Goal: Transaction & Acquisition: Purchase product/service

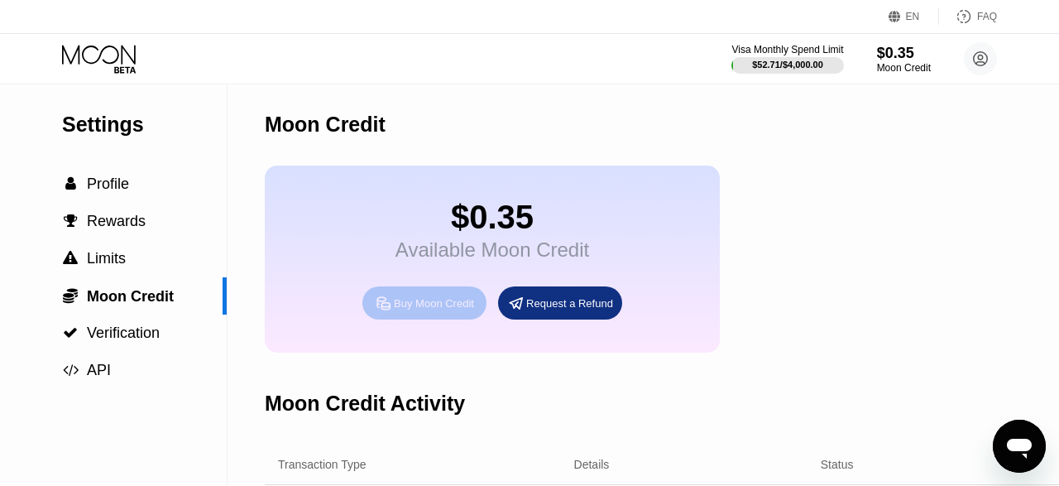
click at [434, 310] on div "Buy Moon Credit" at bounding box center [434, 303] width 80 height 14
type input "0"
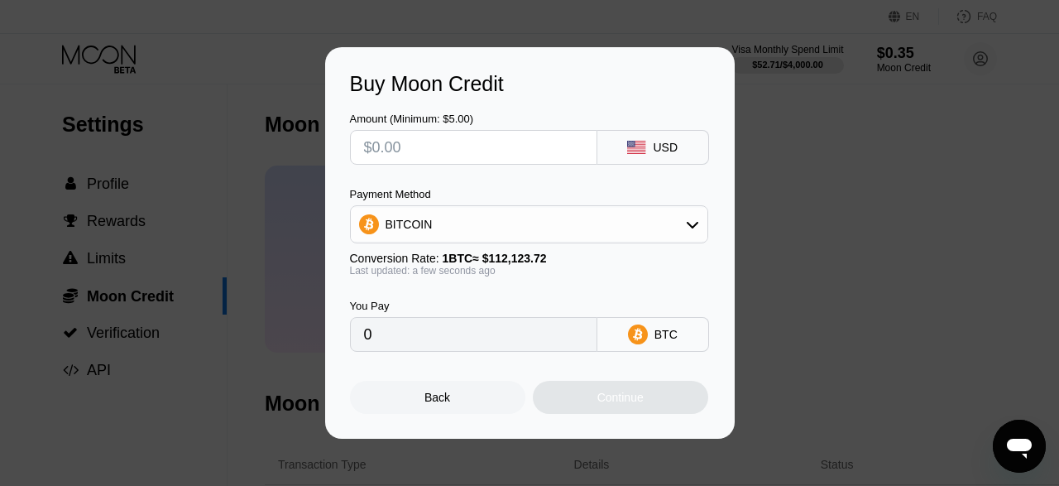
click at [426, 152] on input "text" at bounding box center [473, 147] width 219 height 33
type input "$5"
type input "0.00004460"
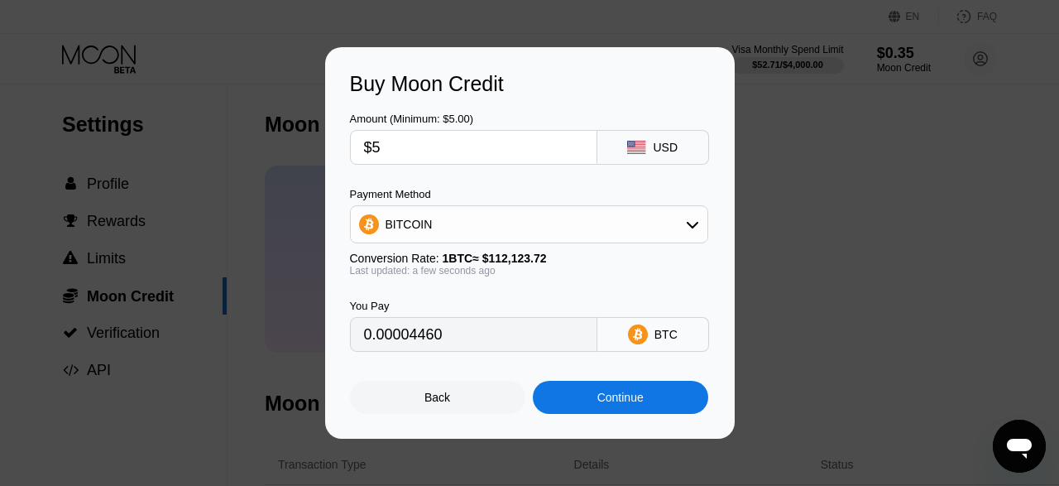
type input "$53"
type input "0.00047270"
type input "$5"
type input "0.00004460"
type input "$55"
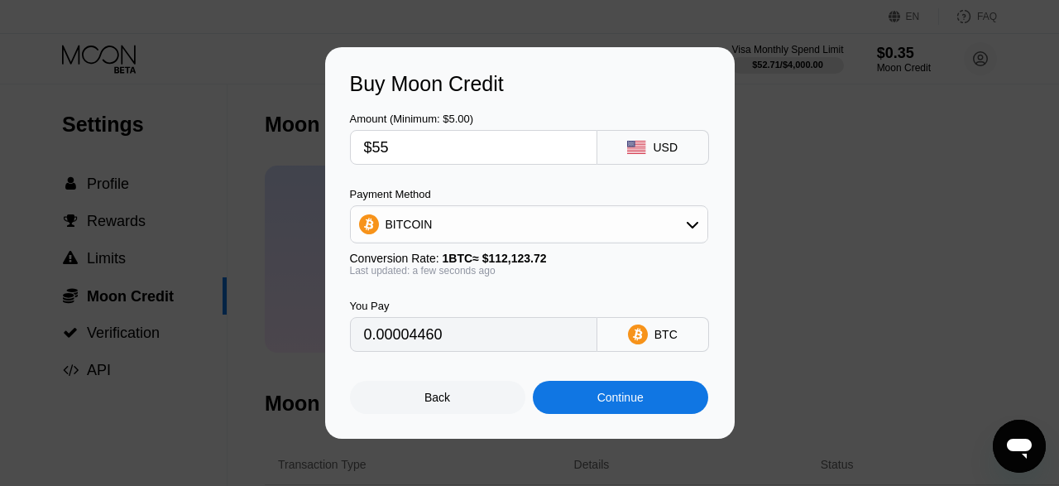
type input "0.00049053"
type input "$55"
click at [622, 404] on div "Continue" at bounding box center [621, 397] width 46 height 13
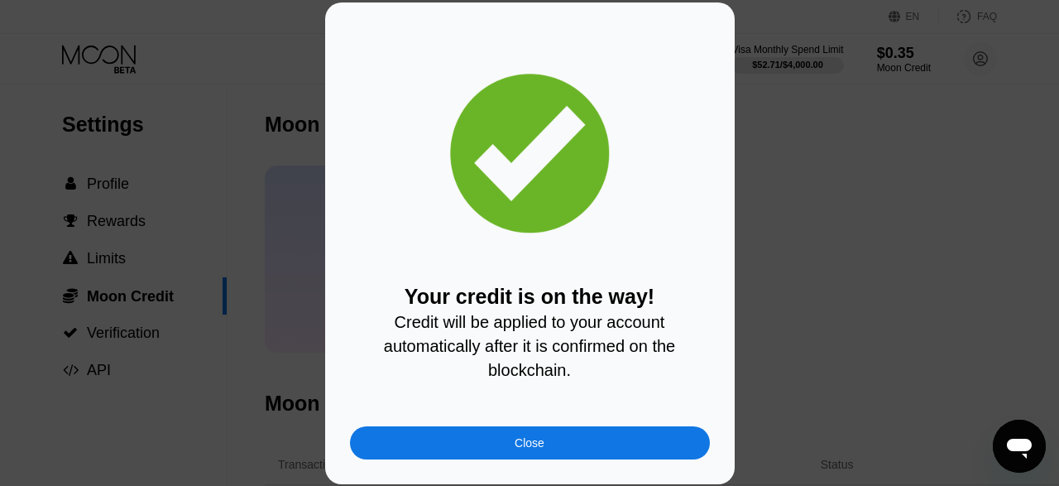
click at [167, 94] on div "Your credit is on the way! Credit will be applied to your account automatically…" at bounding box center [529, 243] width 1059 height 482
click at [554, 447] on div "Close" at bounding box center [530, 442] width 360 height 33
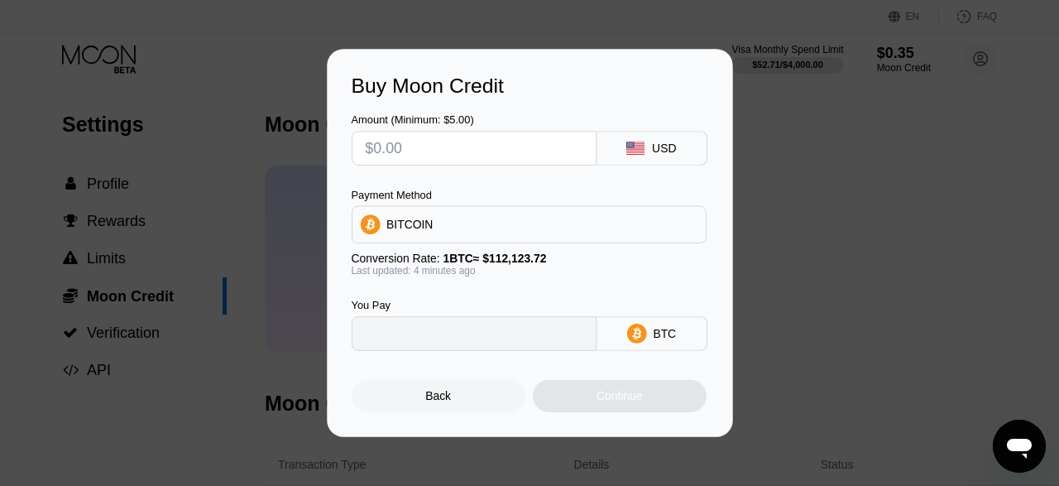
type input "0"
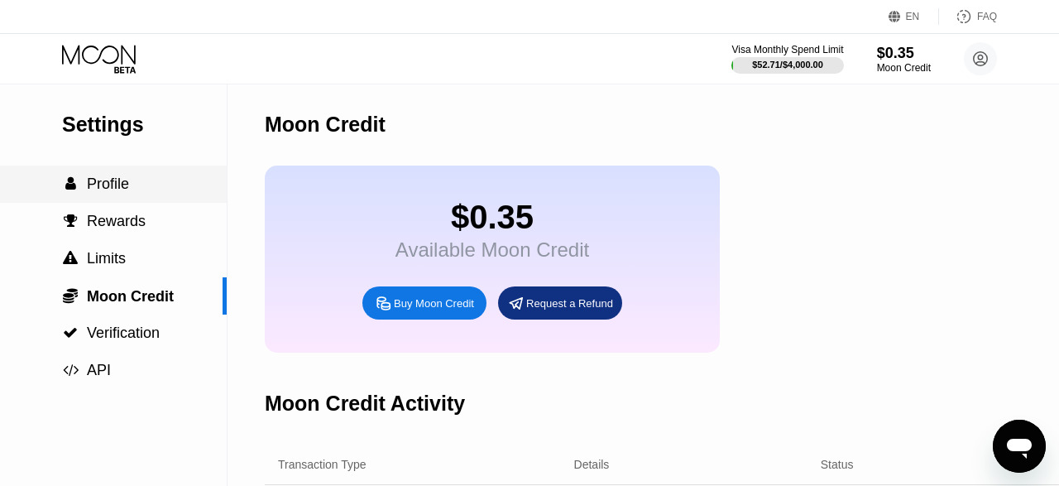
click at [119, 183] on span "Profile" at bounding box center [108, 183] width 42 height 17
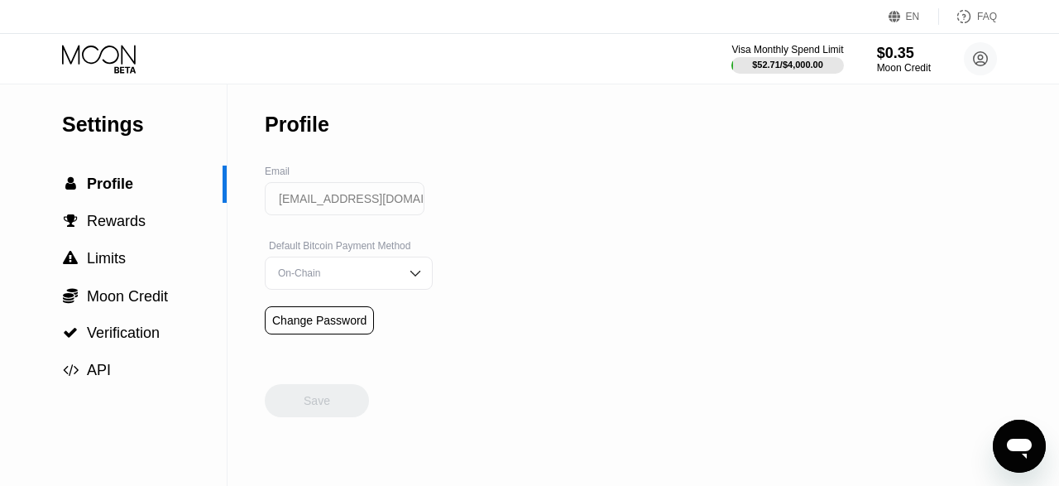
click at [112, 65] on icon at bounding box center [100, 59] width 77 height 29
